Goal: Information Seeking & Learning: Understand process/instructions

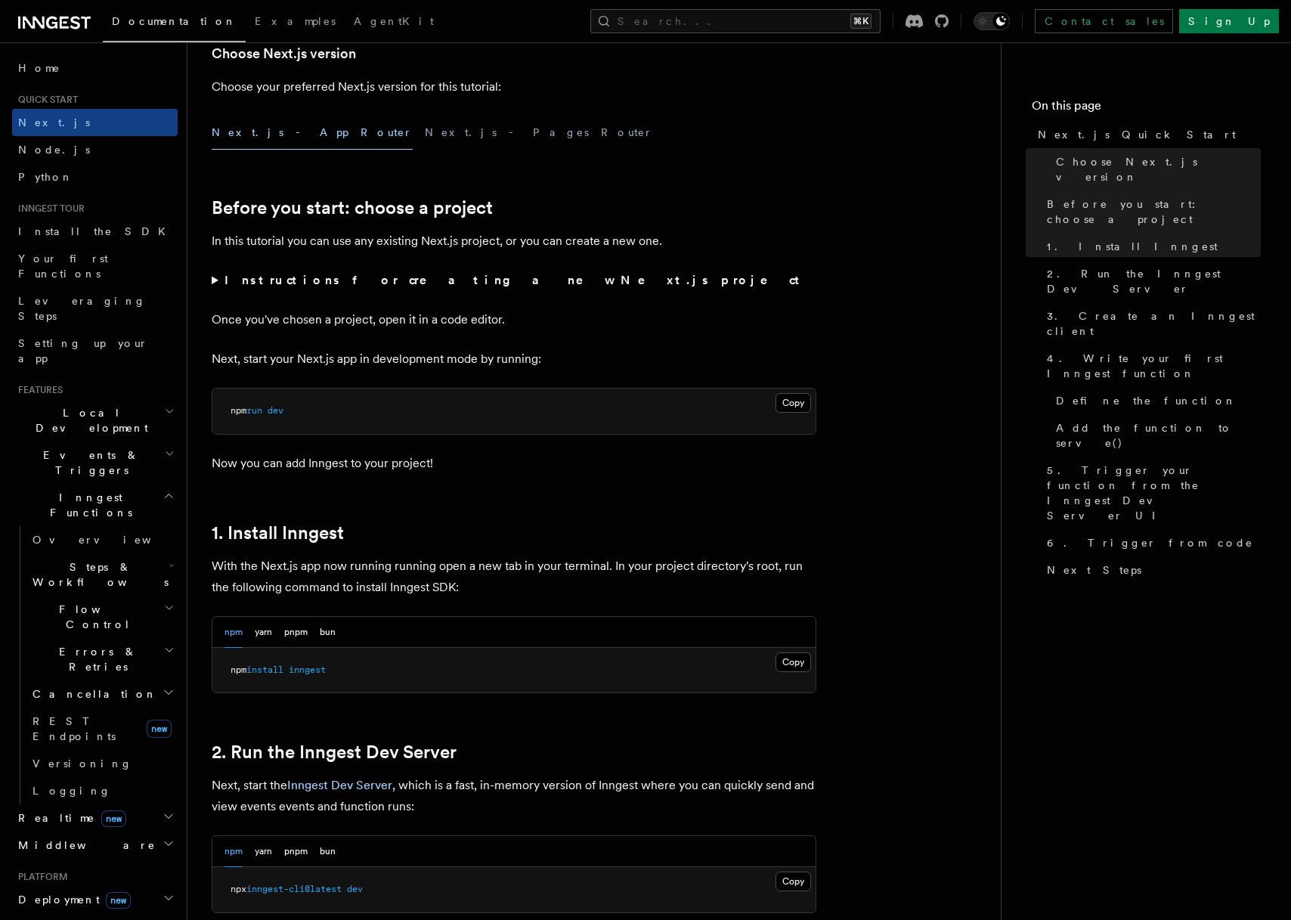
scroll to position [514, 0]
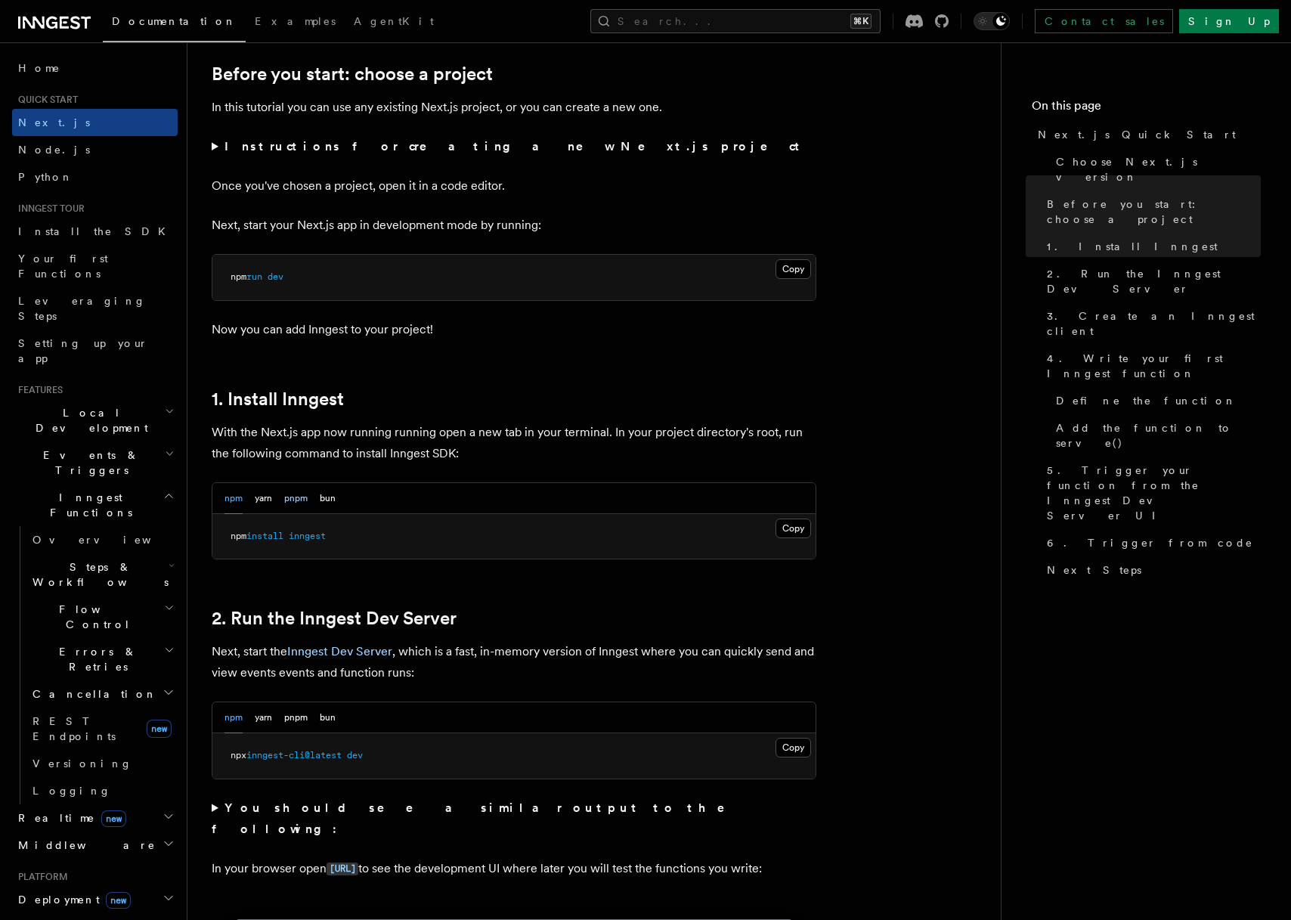
click at [304, 501] on button "pnpm" at bounding box center [295, 498] width 23 height 31
click at [802, 533] on button "Copy Copied" at bounding box center [794, 529] width 36 height 20
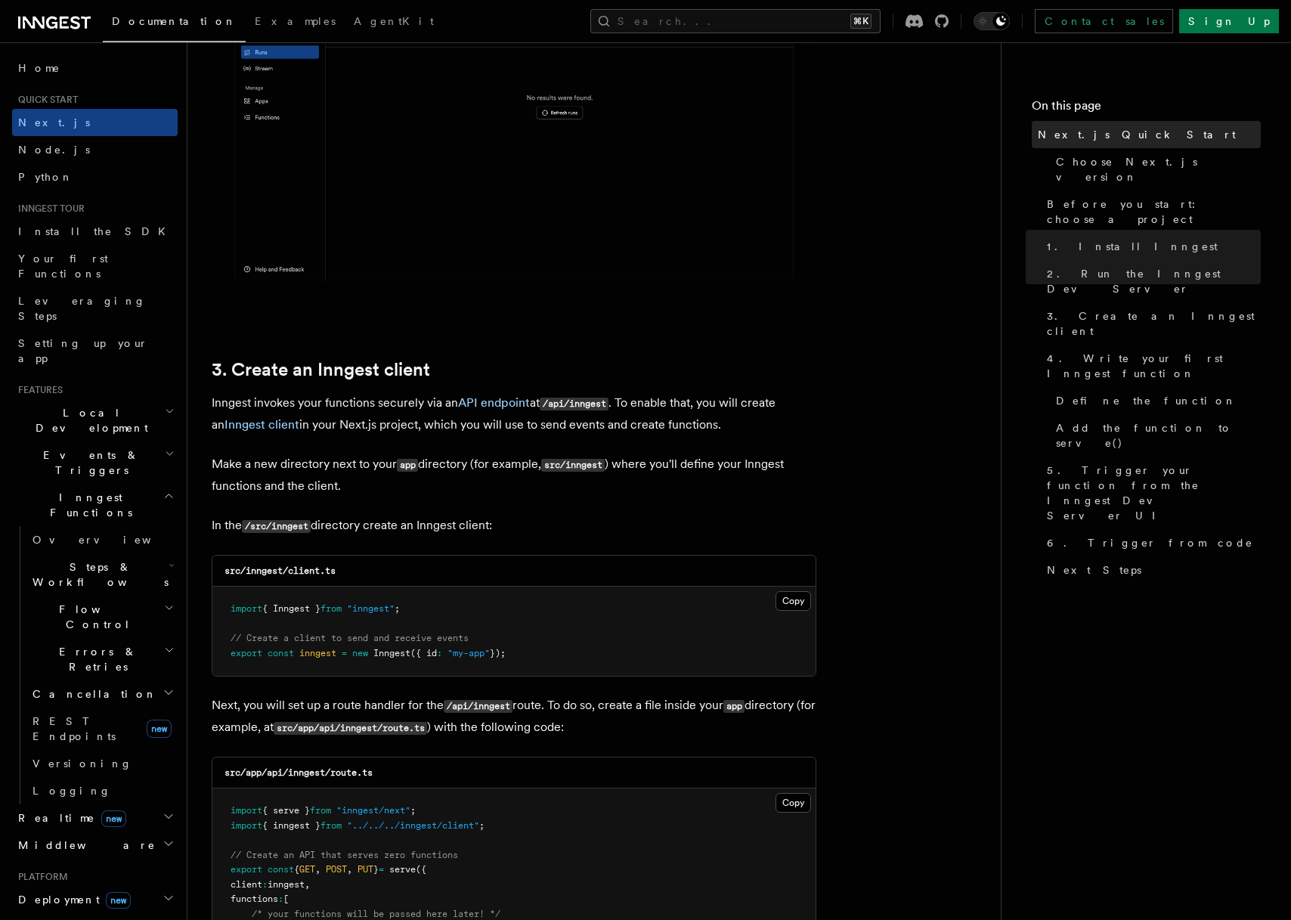
scroll to position [1518, 0]
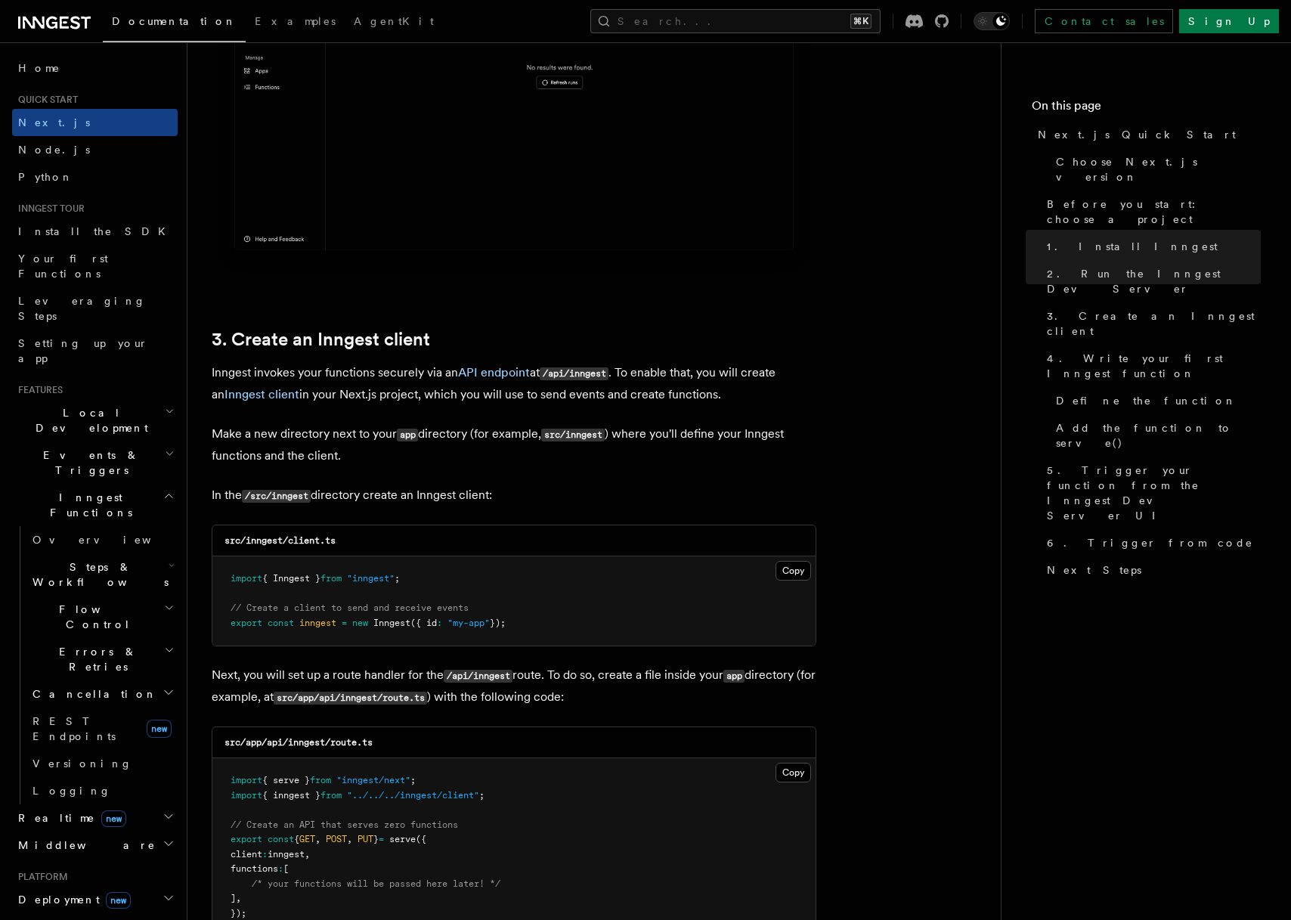
click at [107, 442] on h2 "Events & Triggers" at bounding box center [95, 463] width 166 height 42
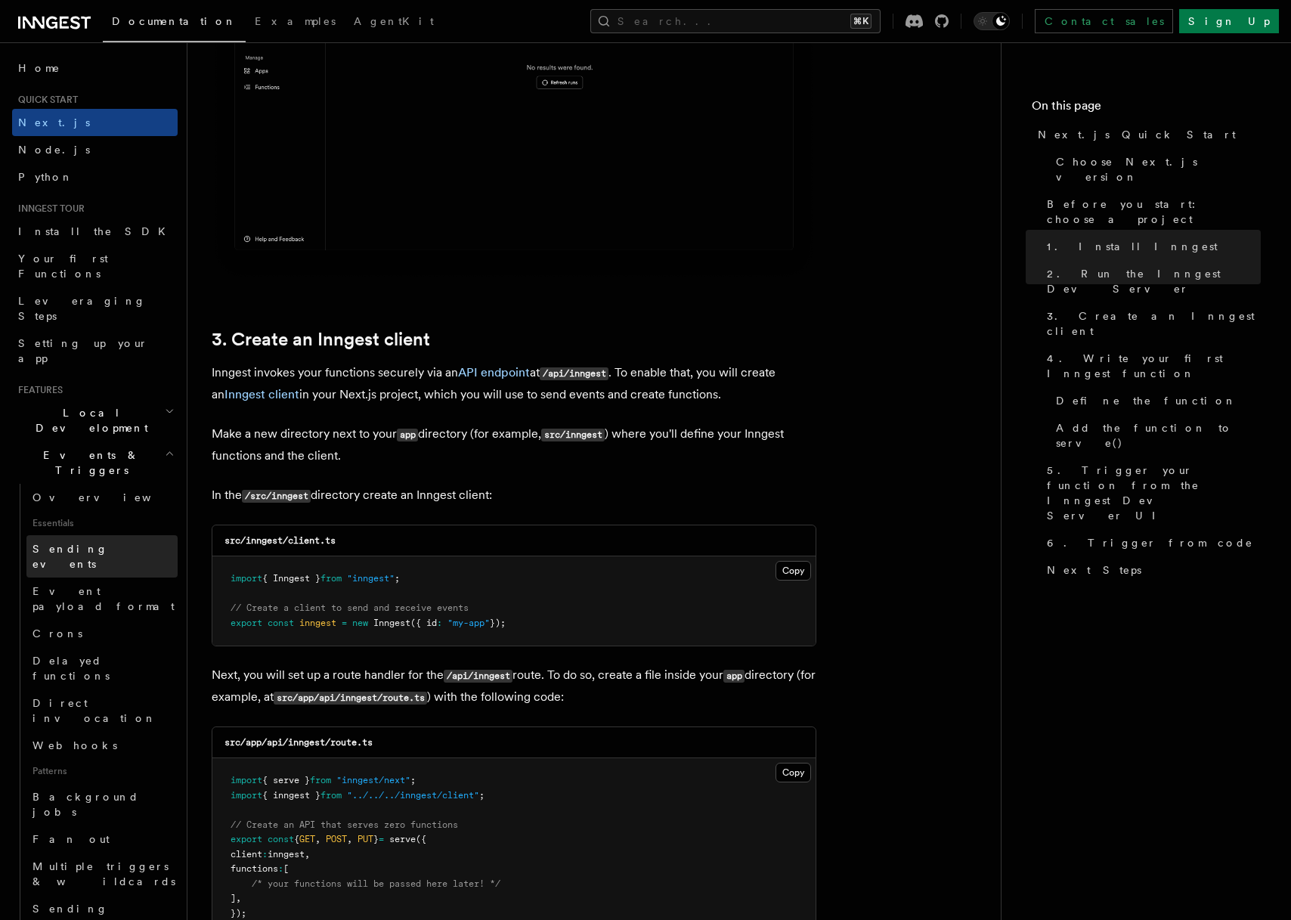
click at [126, 535] on link "Sending events" at bounding box center [101, 556] width 151 height 42
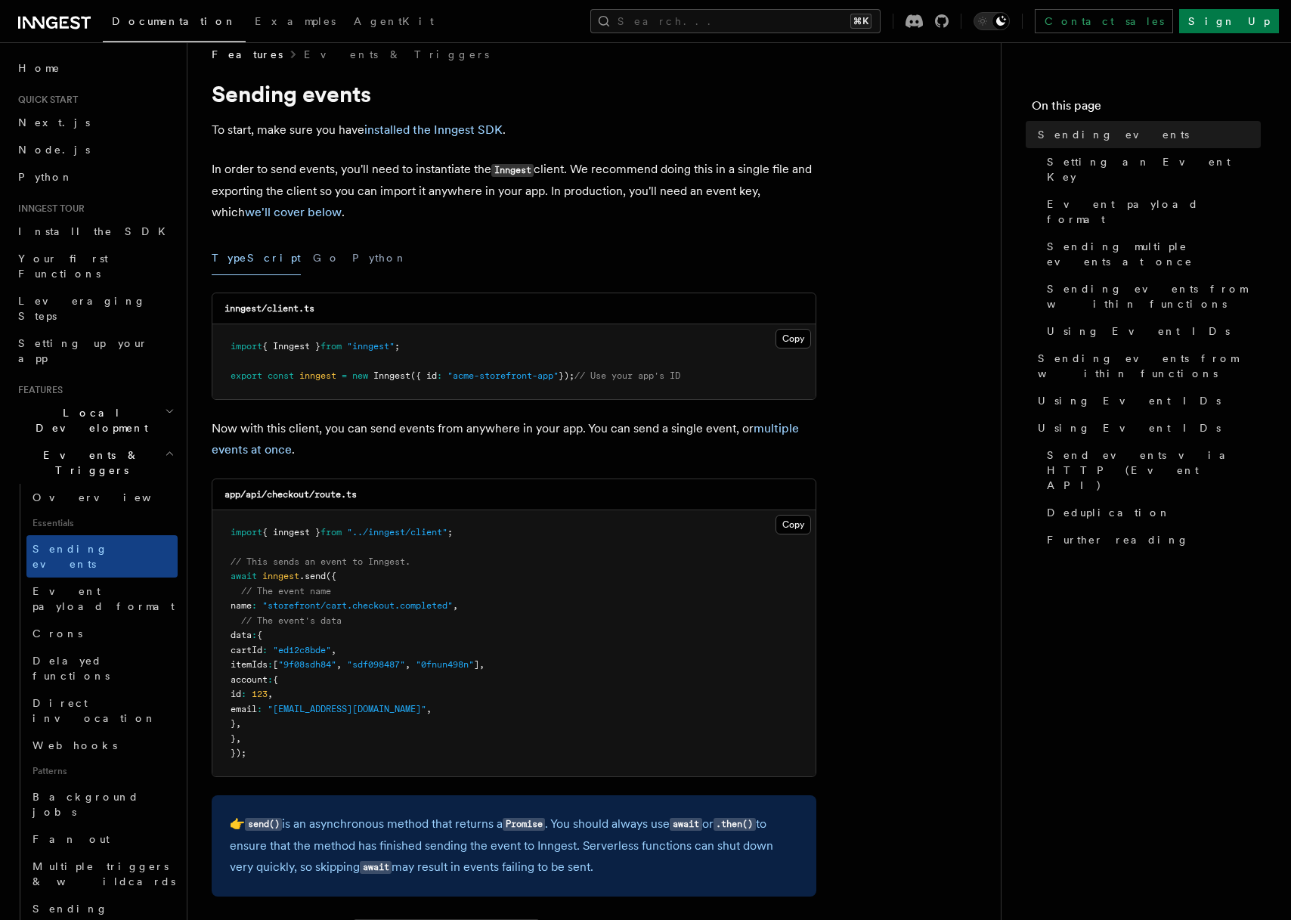
scroll to position [50, 0]
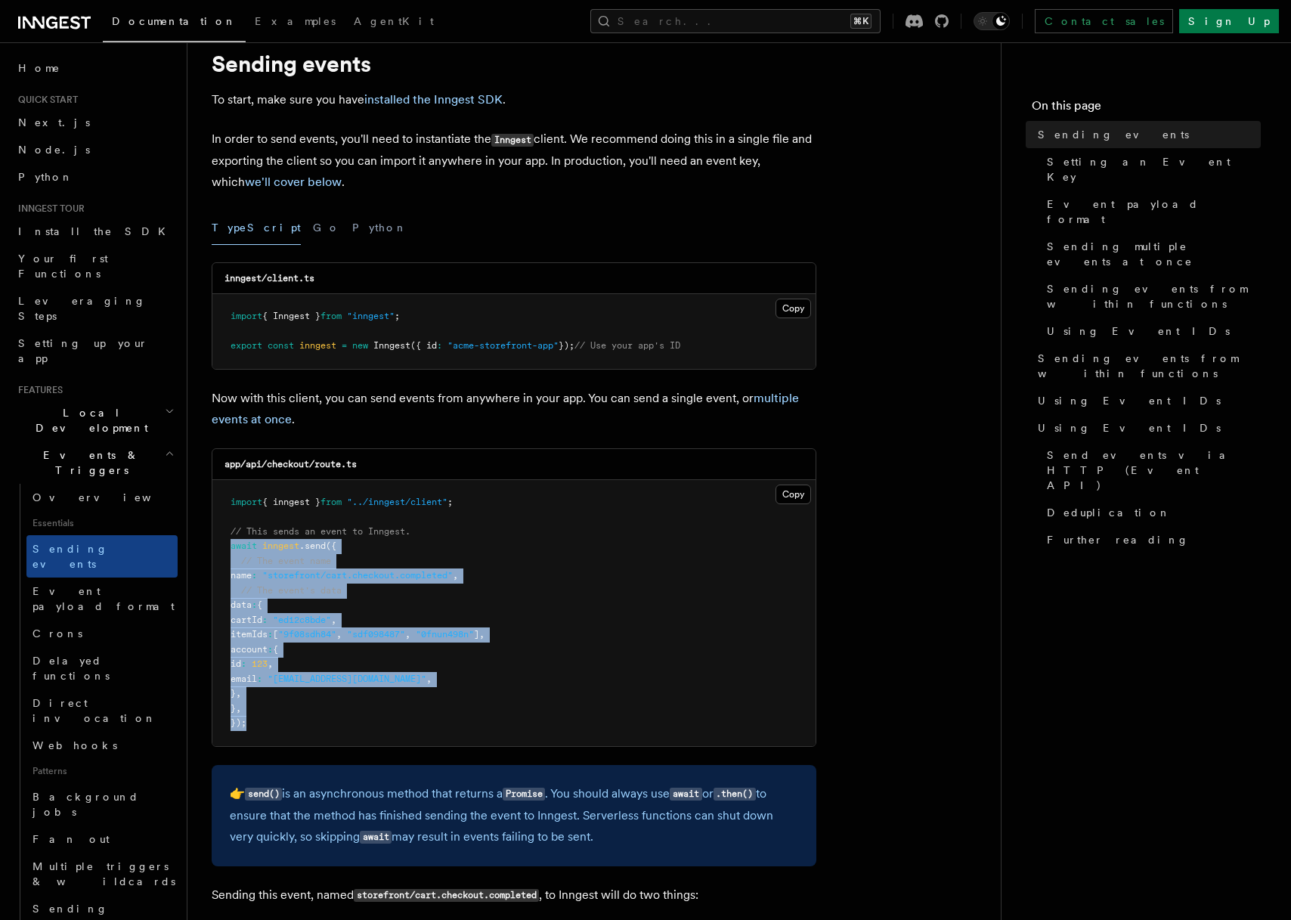
drag, startPoint x: 231, startPoint y: 548, endPoint x: 348, endPoint y: 711, distance: 200.0
click at [309, 721] on pre "import { inngest } from "../inngest/client" ; // This sends an event to Inngest…" at bounding box center [513, 613] width 603 height 266
copy code "await inngest .send ({ // The event name name : "storefront/cart.checkout.compl…"
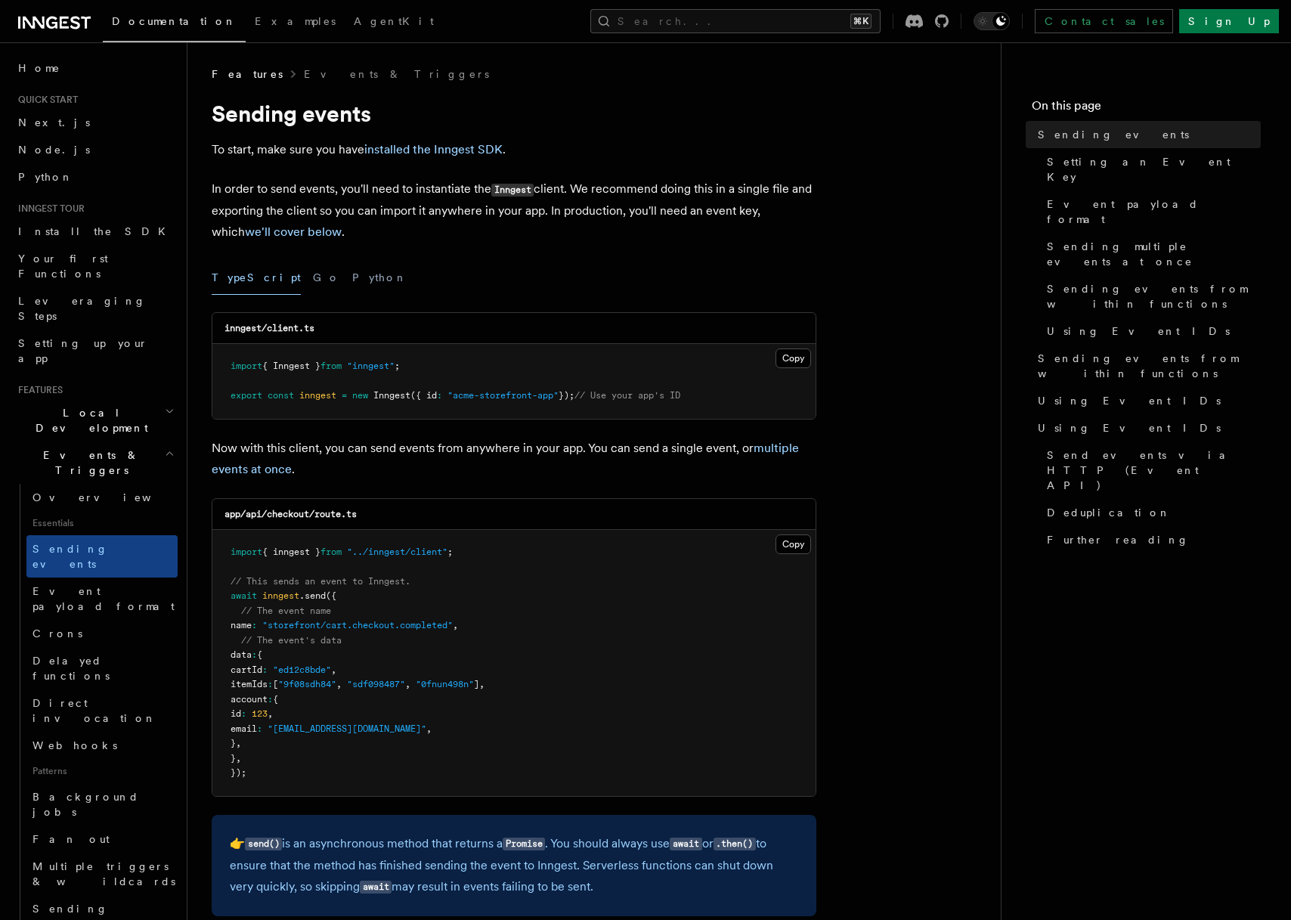
click at [107, 399] on h2 "Local Development" at bounding box center [95, 420] width 166 height 42
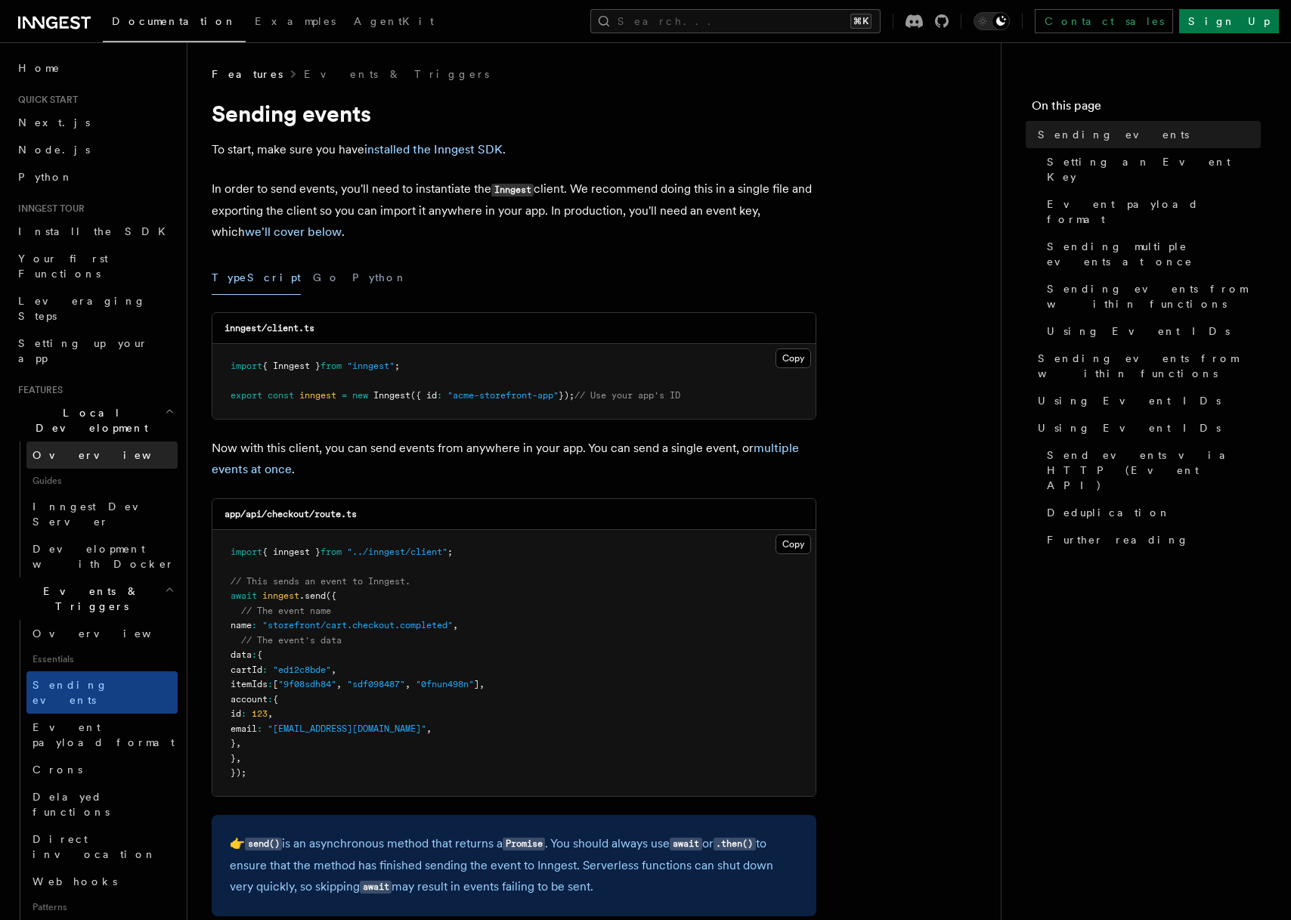
click at [104, 442] on link "Overview" at bounding box center [101, 455] width 151 height 27
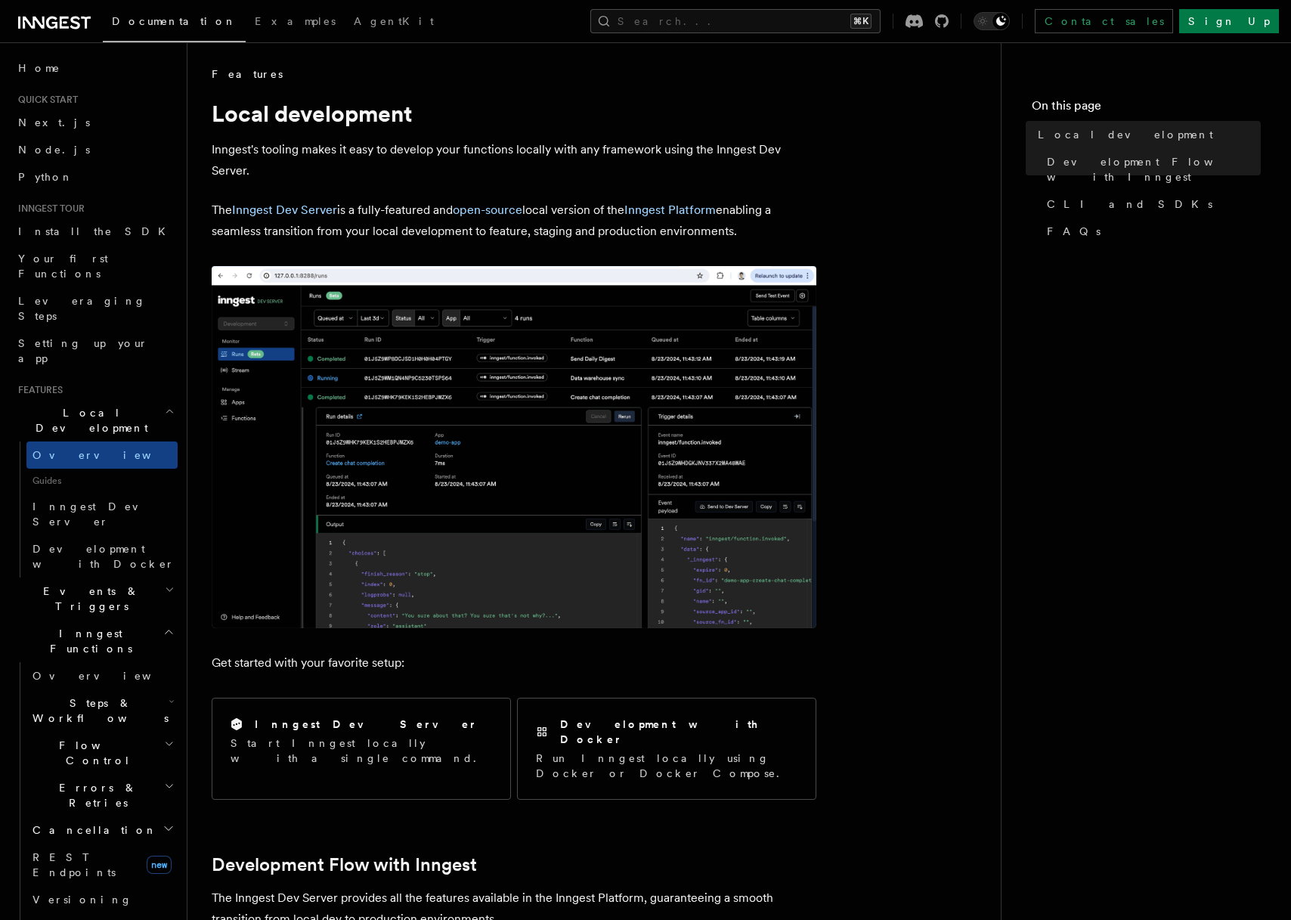
scroll to position [262, 0]
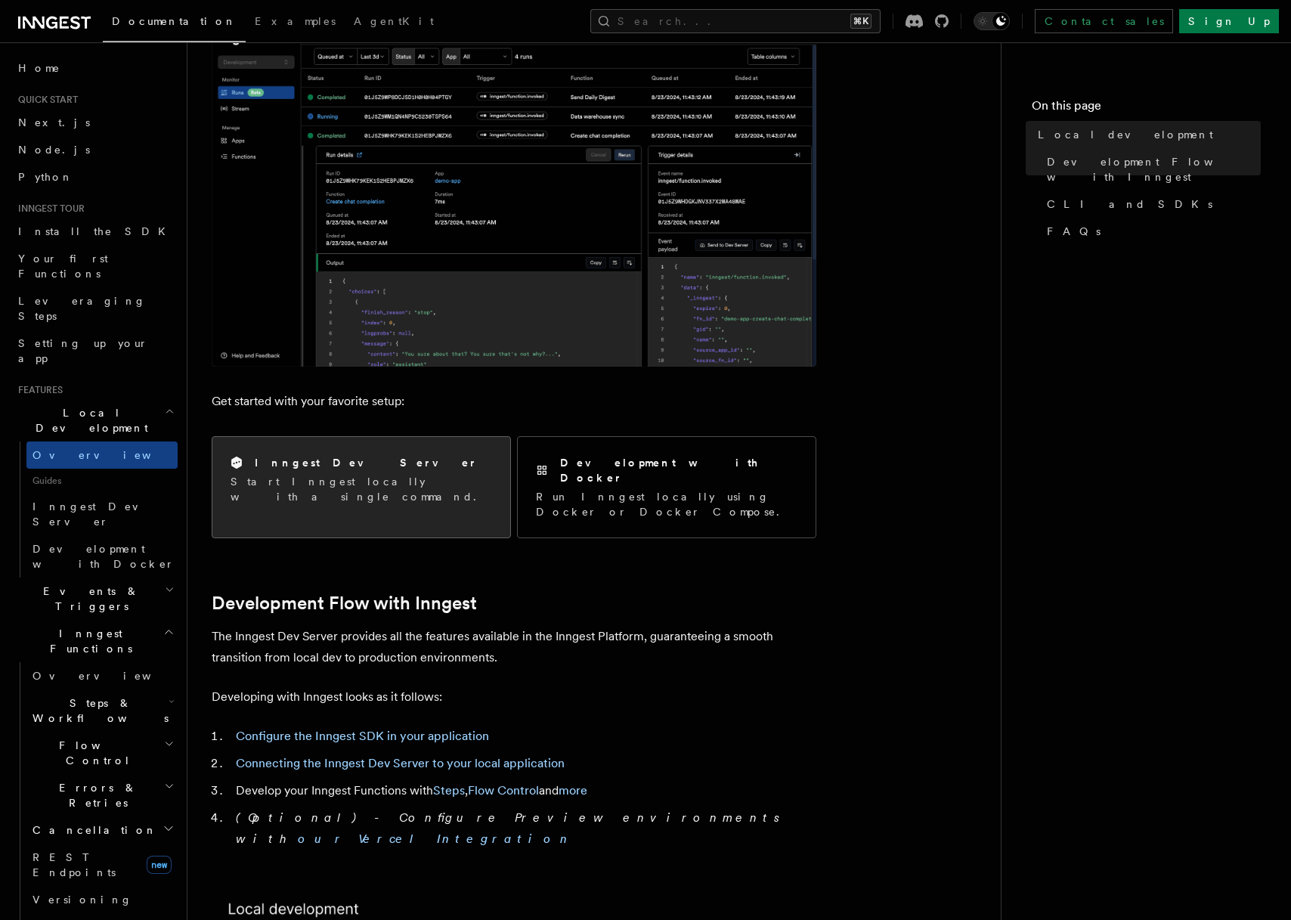
click at [357, 492] on div "Inngest Dev Server Start Inngest locally with a single command." at bounding box center [361, 479] width 298 height 85
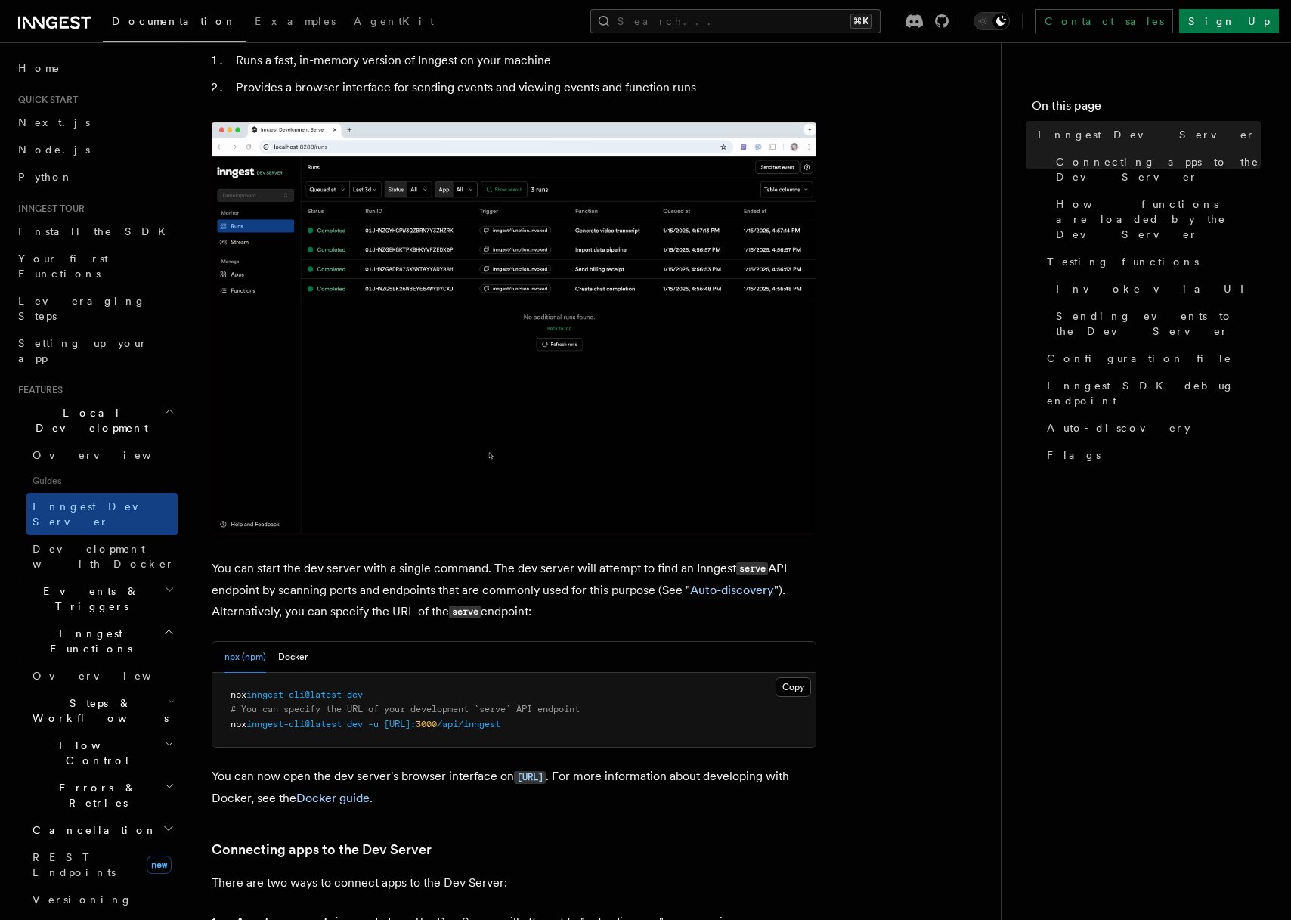
scroll to position [138, 0]
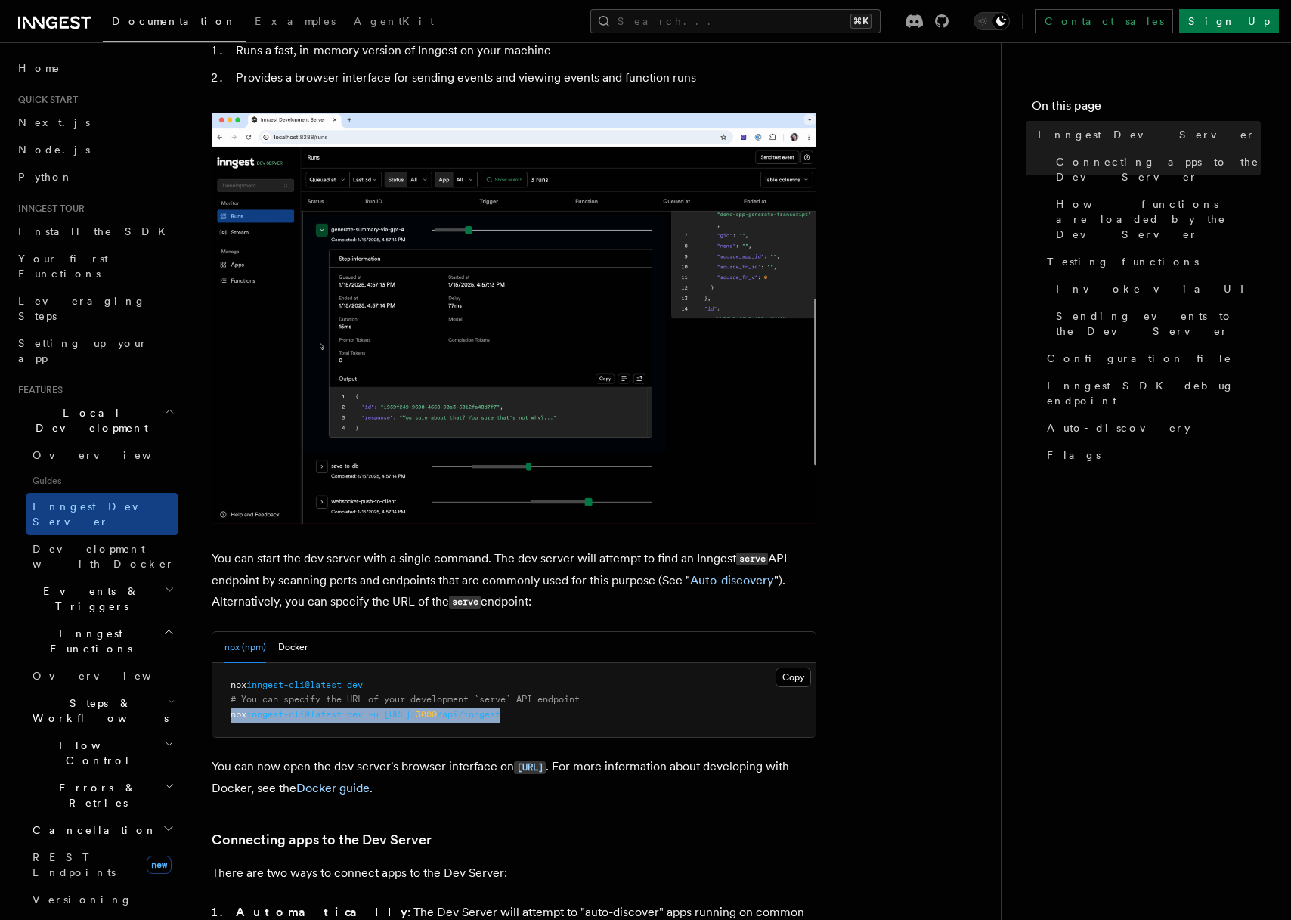
drag, startPoint x: 233, startPoint y: 717, endPoint x: 578, endPoint y: 712, distance: 345.6
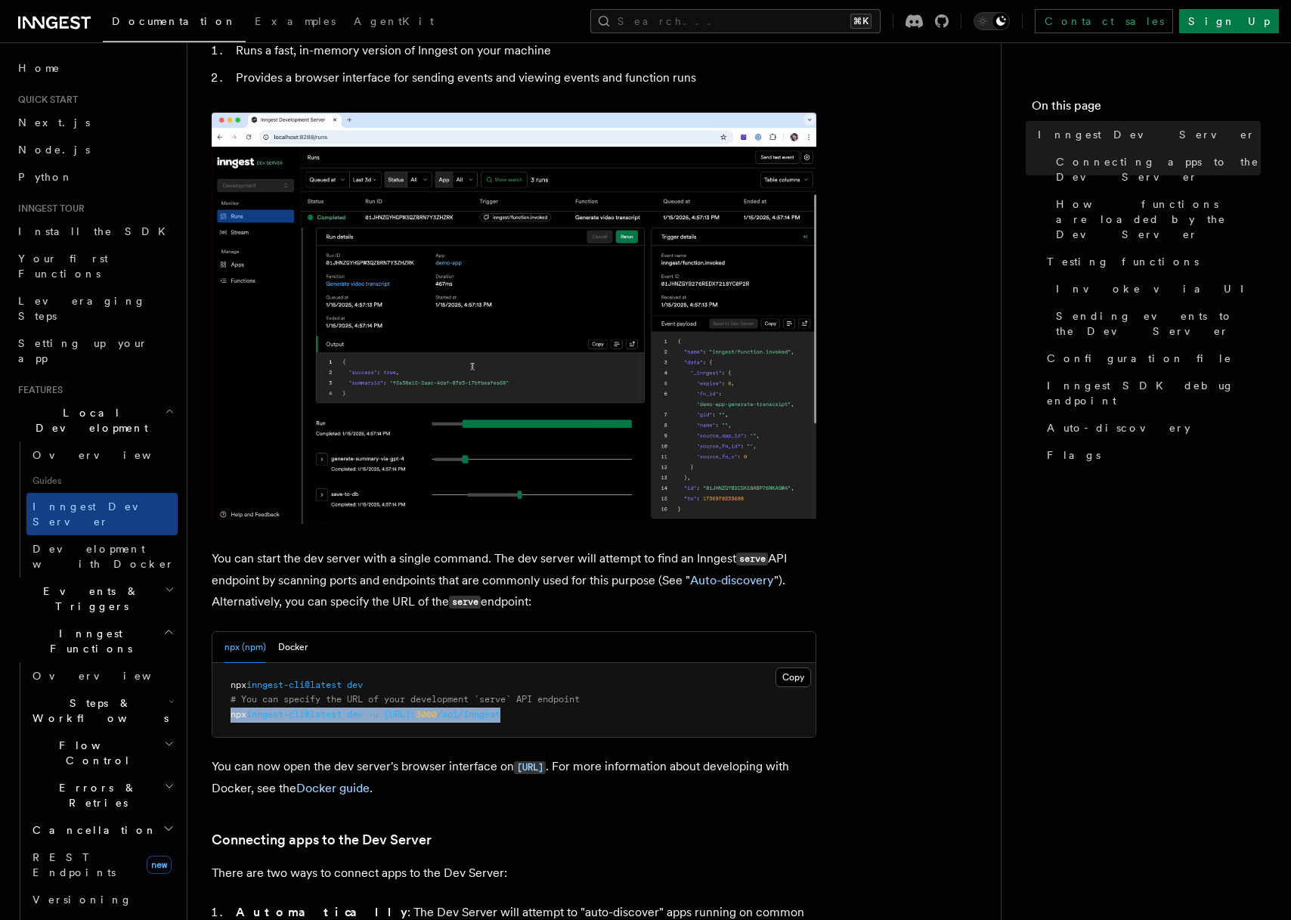
click at [578, 712] on pre "npx inngest-cli@latest dev # You can specify the URL of your development `serve…" at bounding box center [513, 700] width 603 height 75
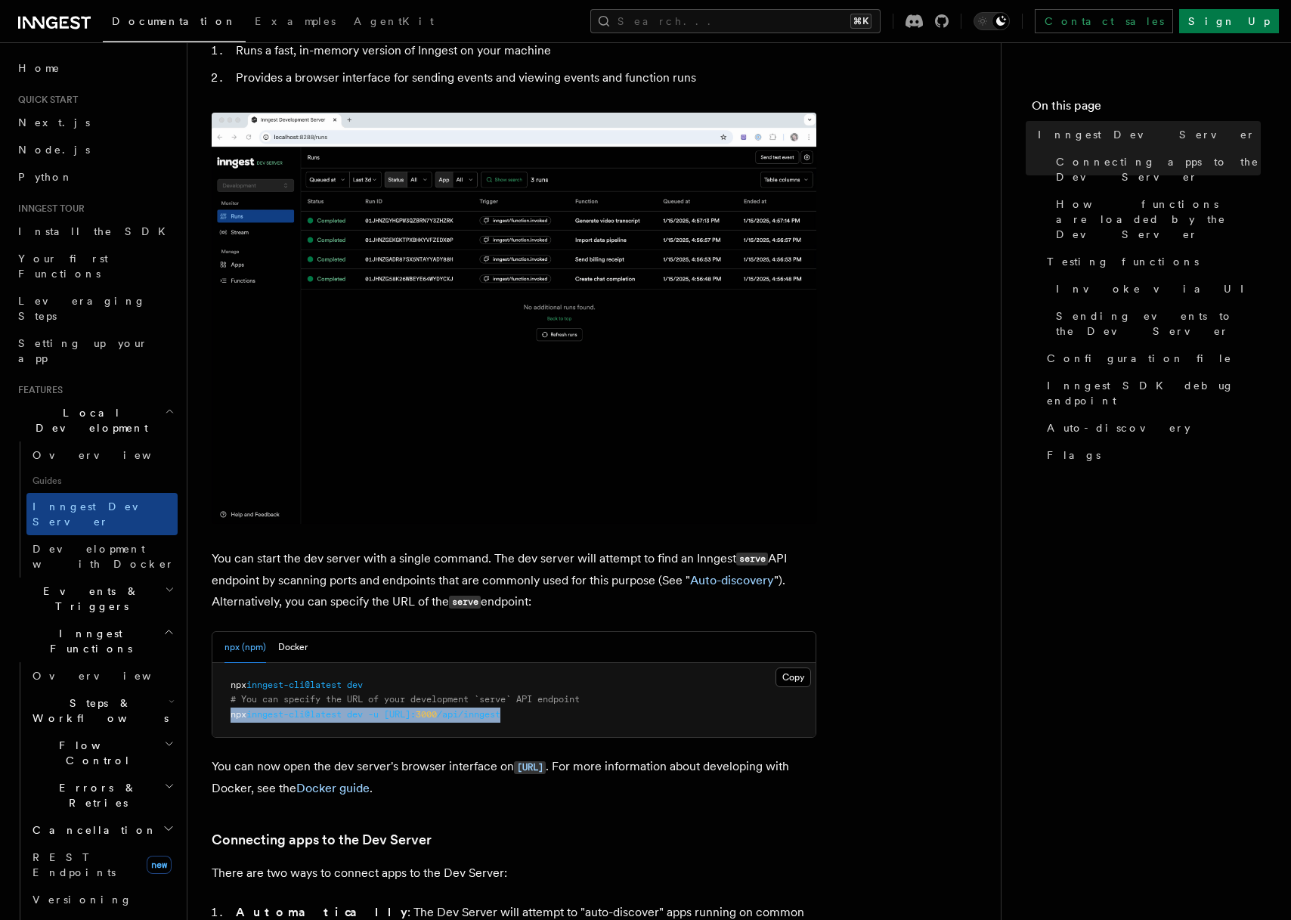
copy span "npx inngest-cli@latest dev -u [URL]: 3000 /api/inngest"
